Goal: Information Seeking & Learning: Understand process/instructions

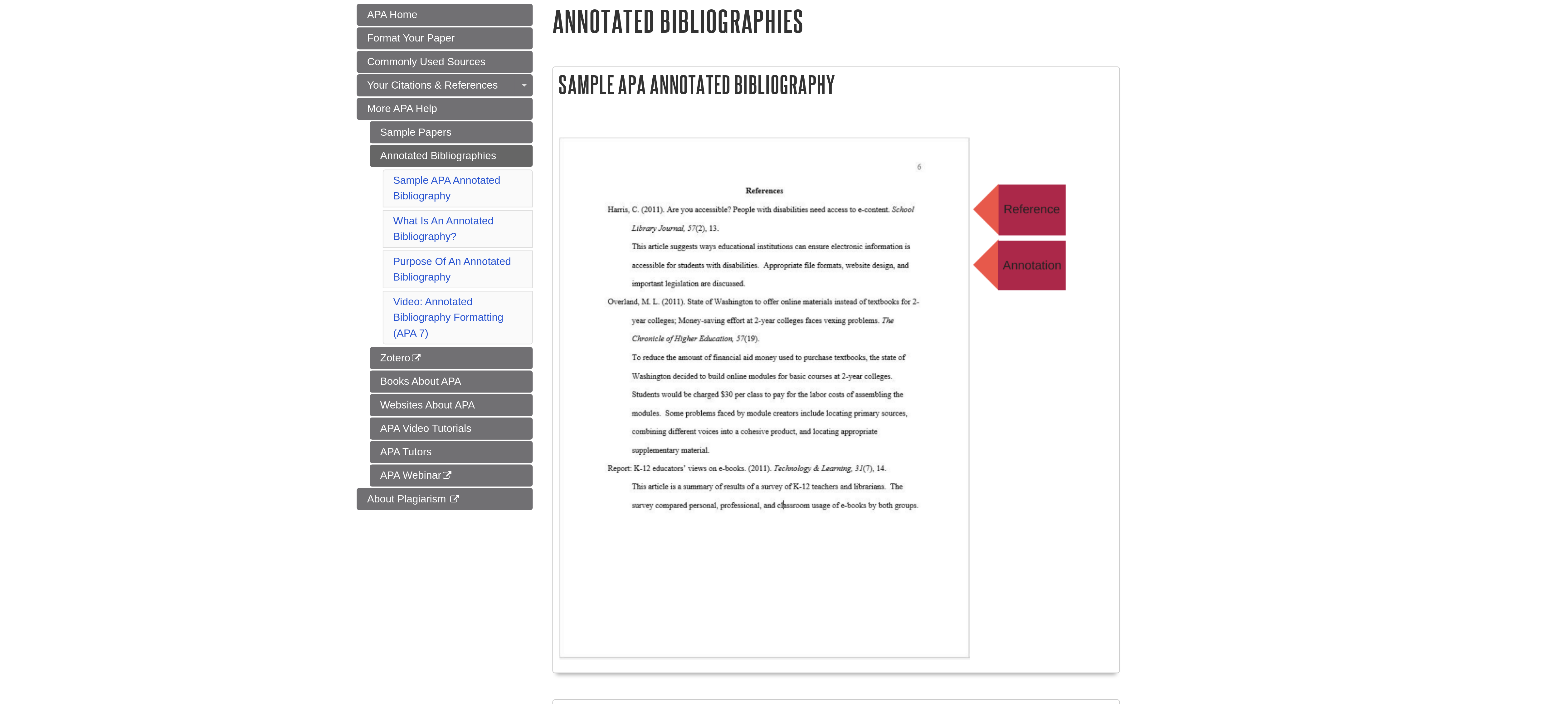
click at [1078, 129] on body "Skip to Main Content Search My Davenport DU Library Library Guides APA APA Help…" at bounding box center [784, 541] width 1568 height 1083
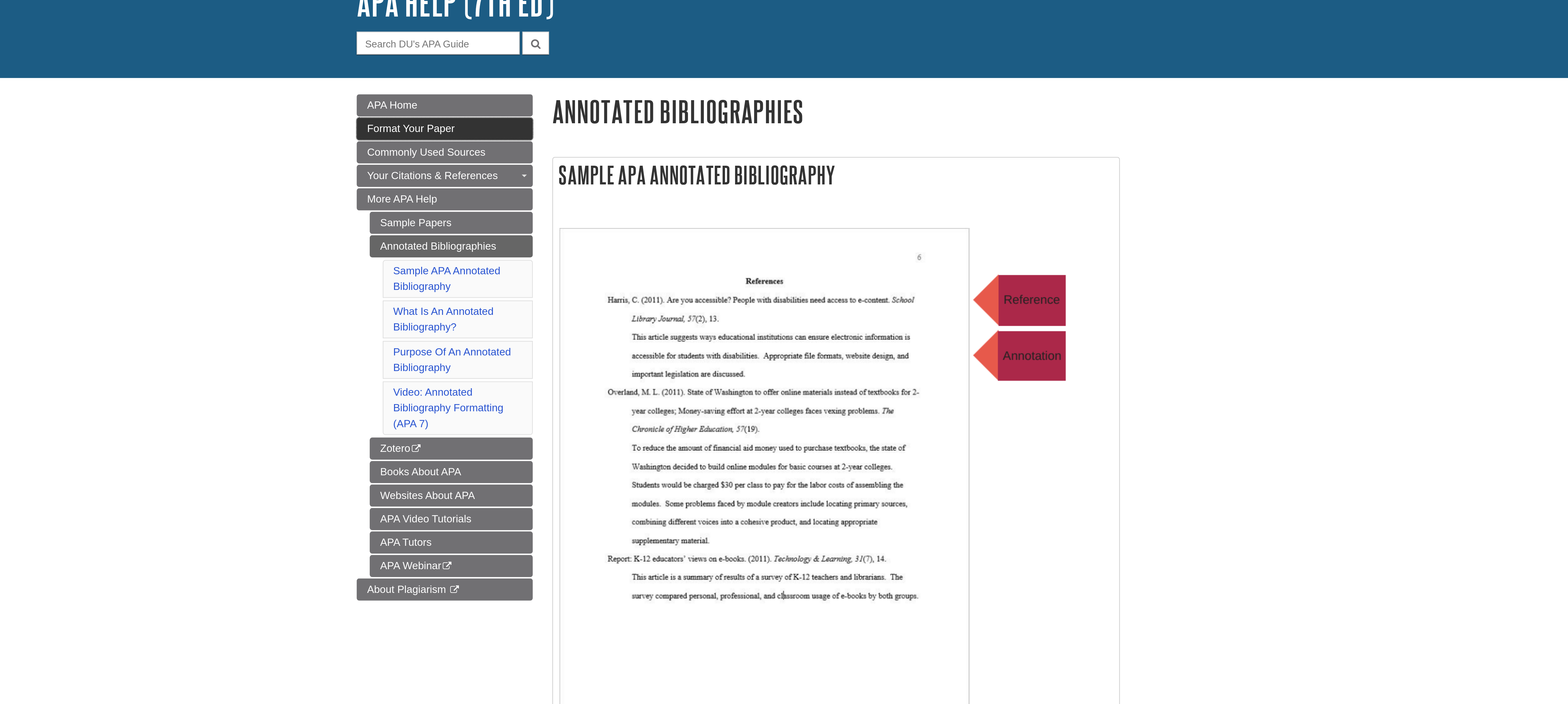
click at [620, 111] on span "Format Your Paper" at bounding box center [627, 110] width 42 height 5
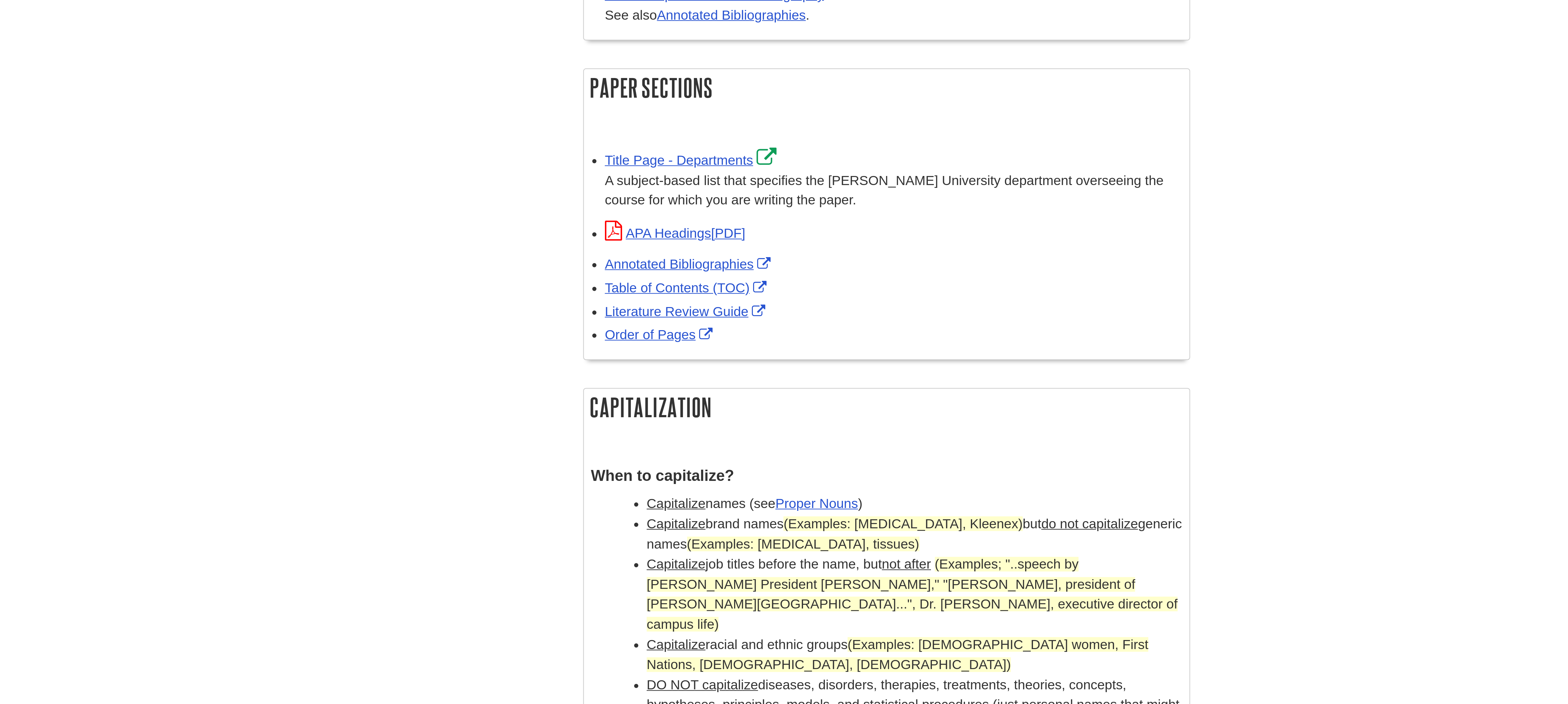
scroll to position [25, 0]
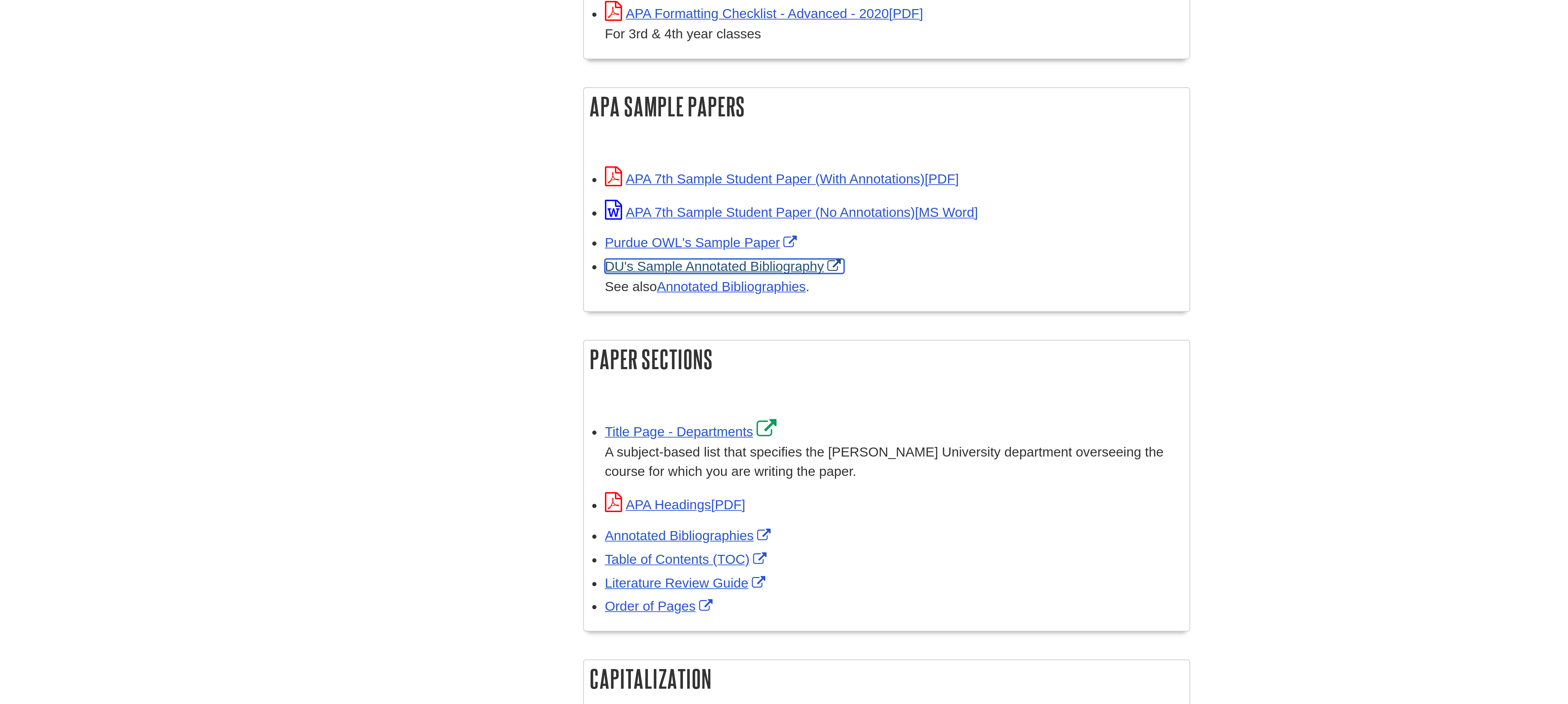
click at [720, 389] on link "DU's Sample Annotated Bibliography" at bounding box center [758, 389] width 107 height 7
click at [737, 513] on link "Annotated Bibliographies" at bounding box center [743, 509] width 75 height 7
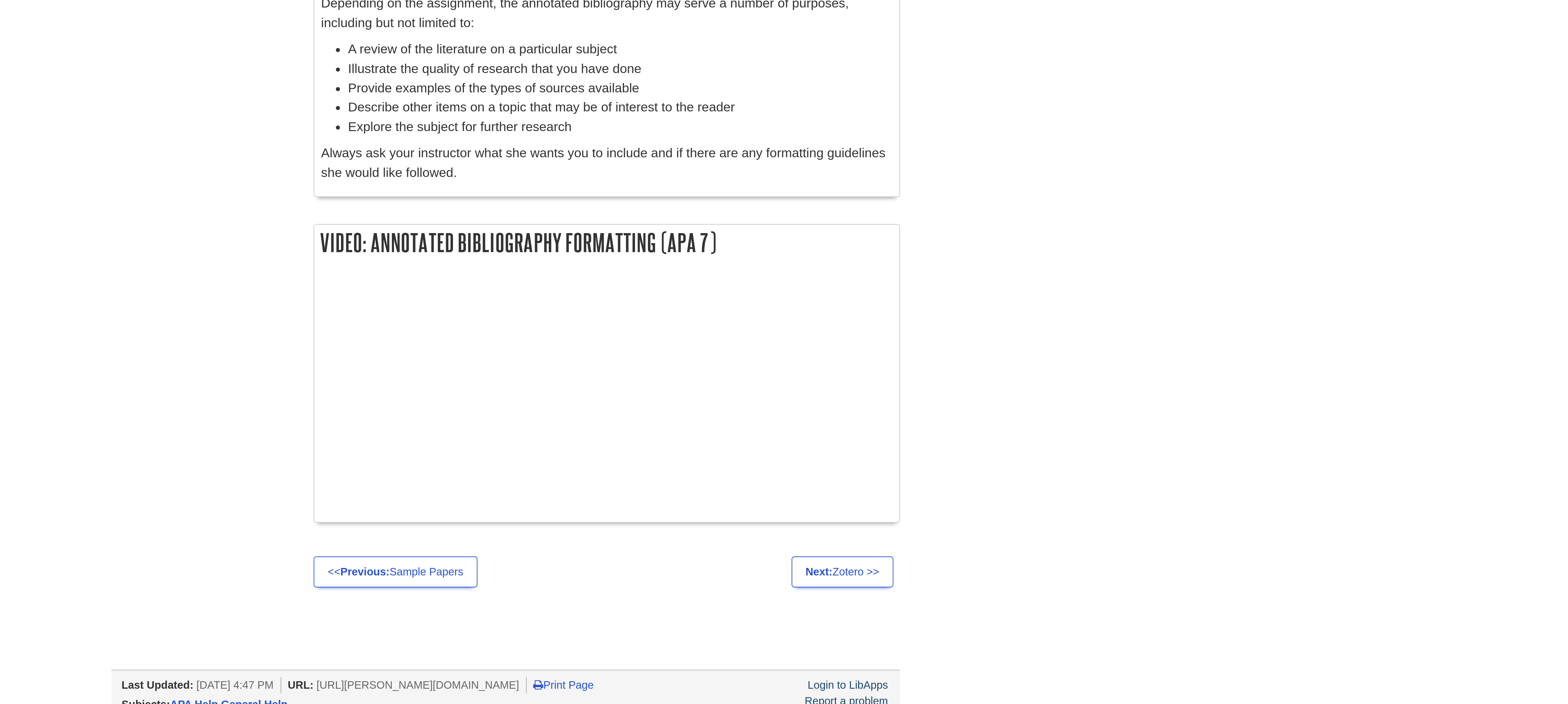
scroll to position [262, 0]
click at [715, 616] on div at bounding box center [831, 565] width 265 height 101
